Goal: Entertainment & Leisure: Consume media (video, audio)

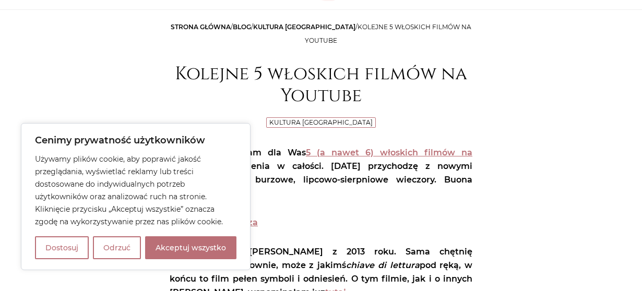
scroll to position [109, 0]
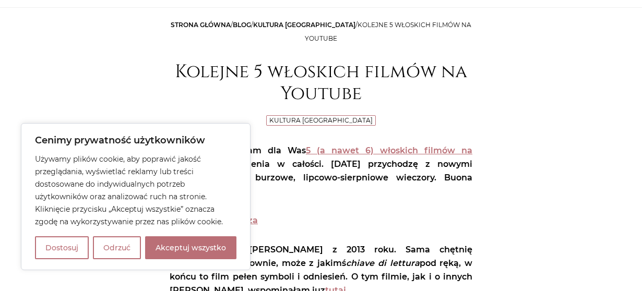
drag, startPoint x: 209, startPoint y: 256, endPoint x: 218, endPoint y: 250, distance: 10.6
click at [209, 255] on button "Akceptuj wszystko" at bounding box center [190, 248] width 91 height 23
checkbox input "true"
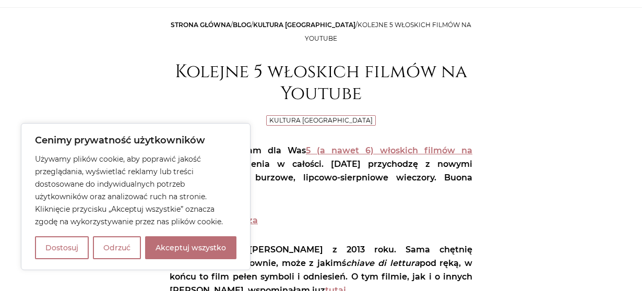
checkbox input "true"
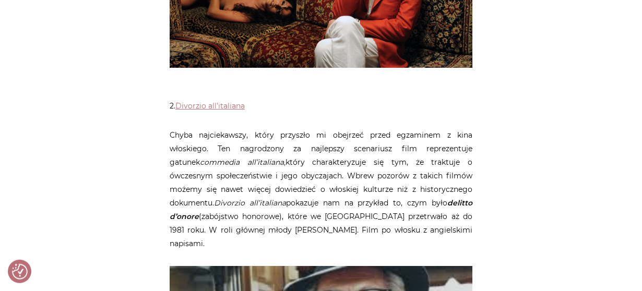
scroll to position [597, 0]
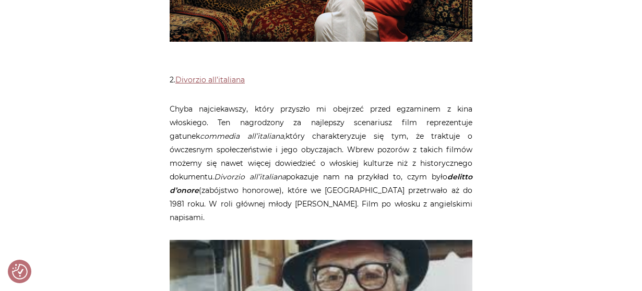
click at [223, 75] on link "Divorzio all’italiana" at bounding box center [209, 79] width 69 height 9
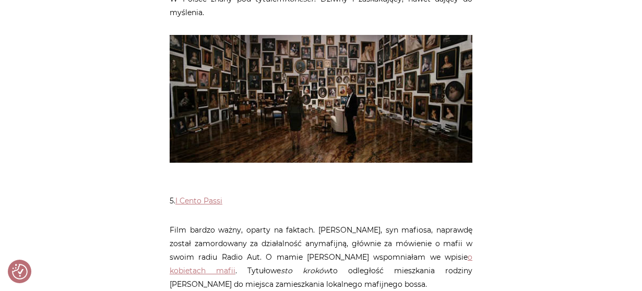
scroll to position [1249, 0]
